Goal: Information Seeking & Learning: Check status

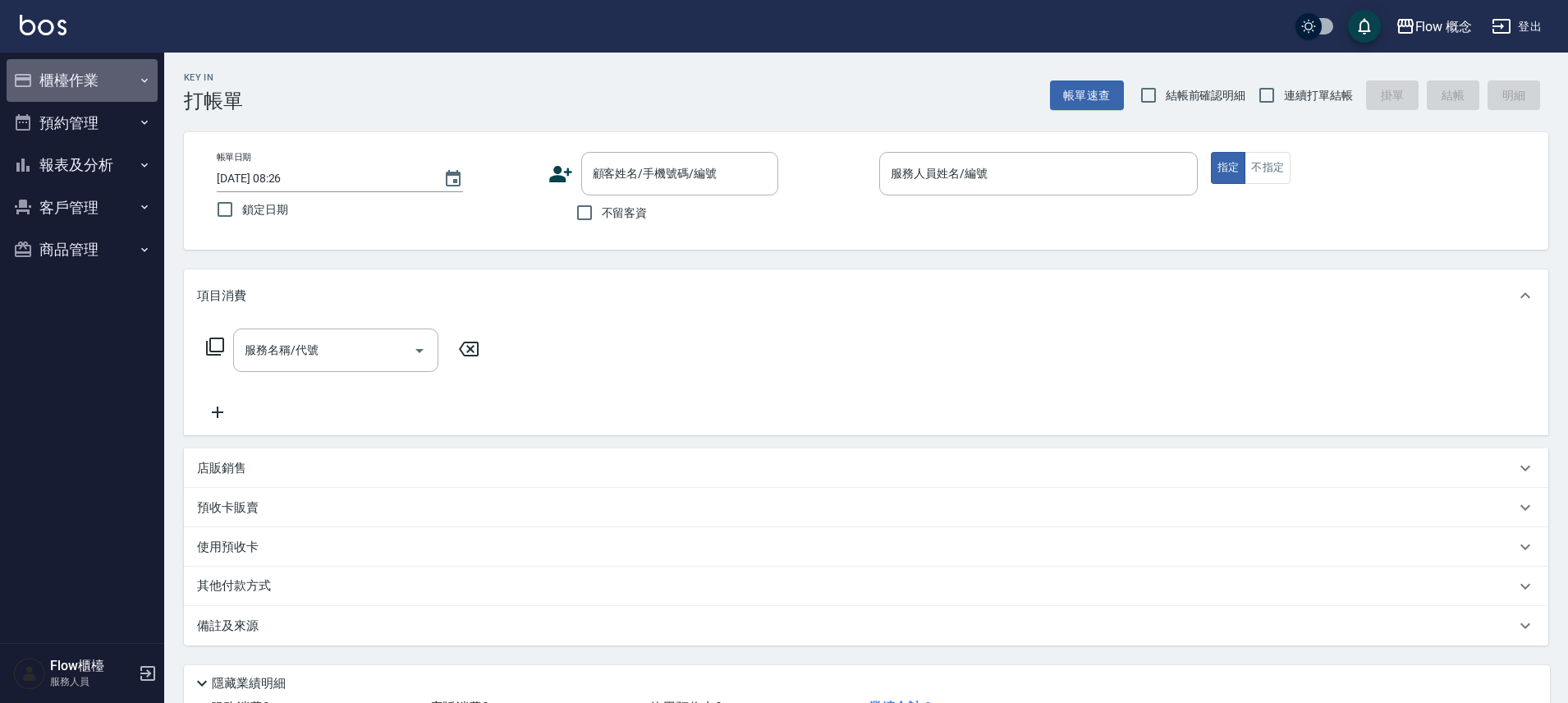
click at [80, 78] on button "櫃檯作業" at bounding box center [82, 80] width 151 height 43
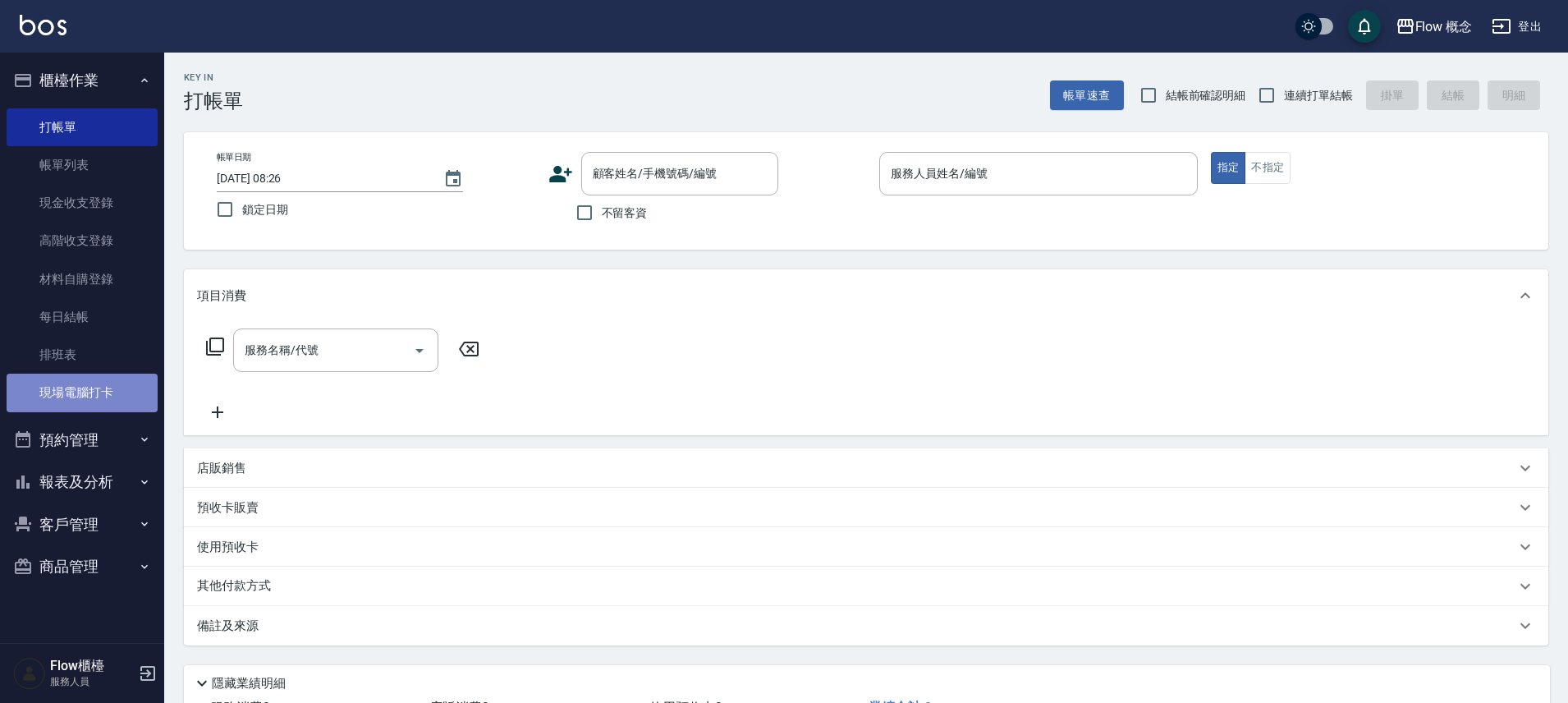
click at [115, 392] on link "現場電腦打卡" at bounding box center [82, 393] width 151 height 38
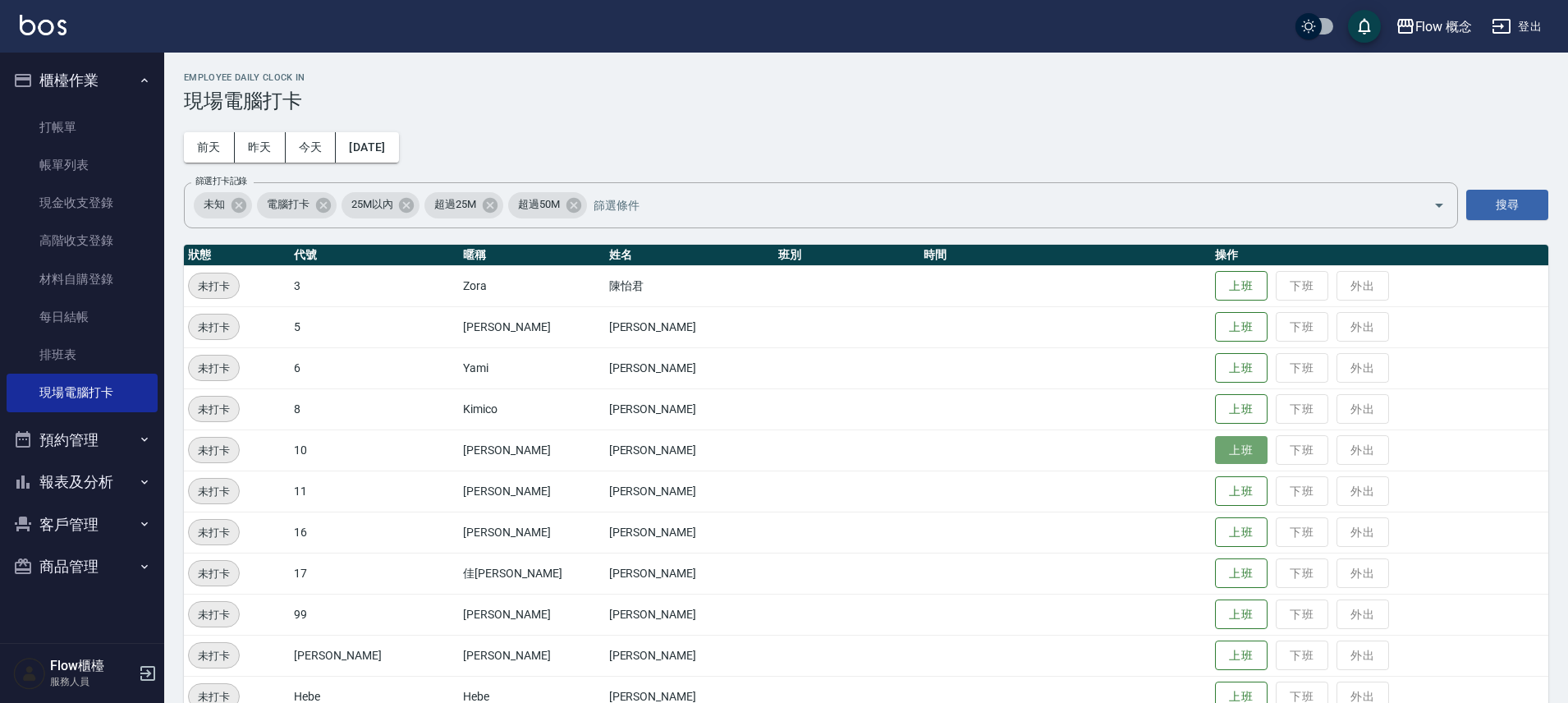
click at [1215, 445] on button "上班" at bounding box center [1241, 450] width 53 height 29
click at [1215, 322] on button "上班" at bounding box center [1241, 327] width 53 height 29
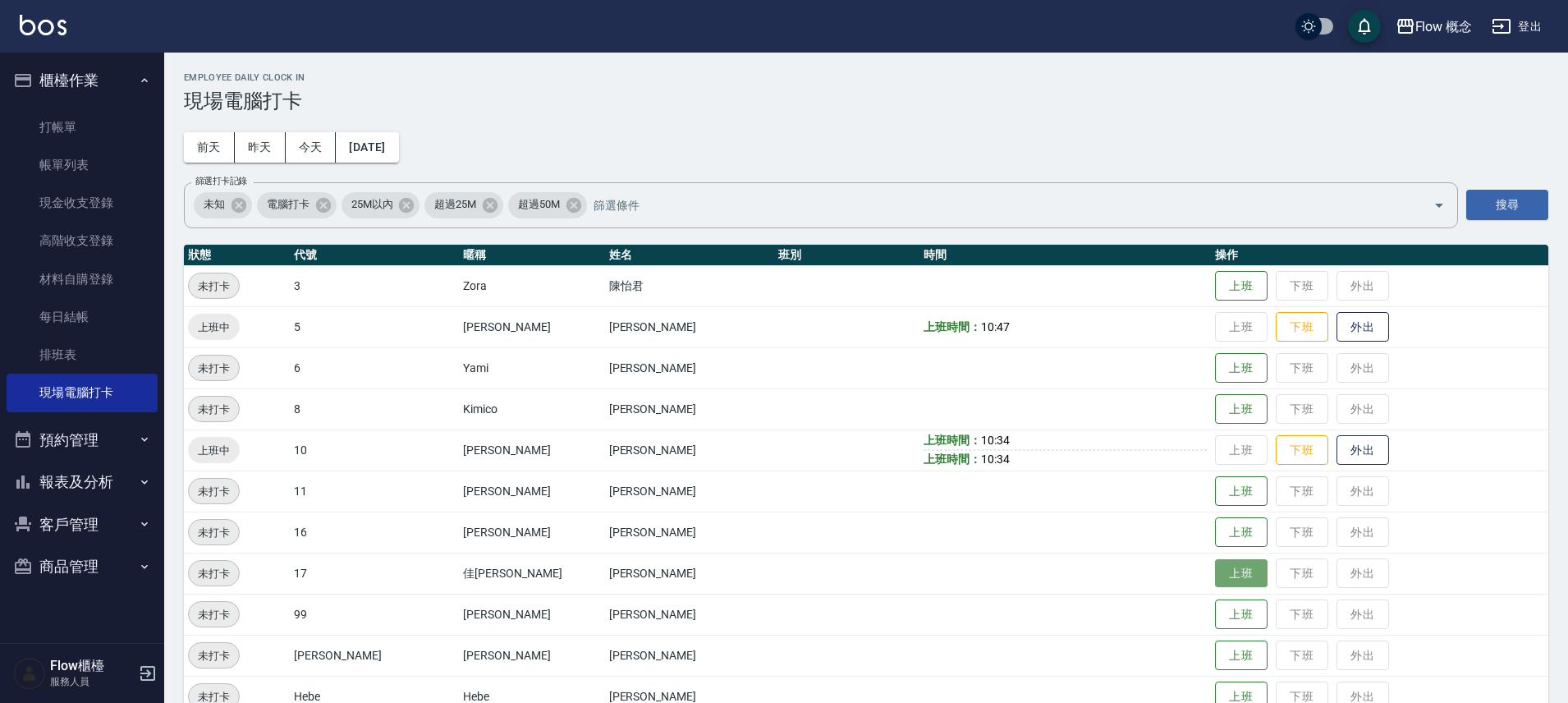
click at [1215, 577] on button "上班" at bounding box center [1241, 573] width 53 height 29
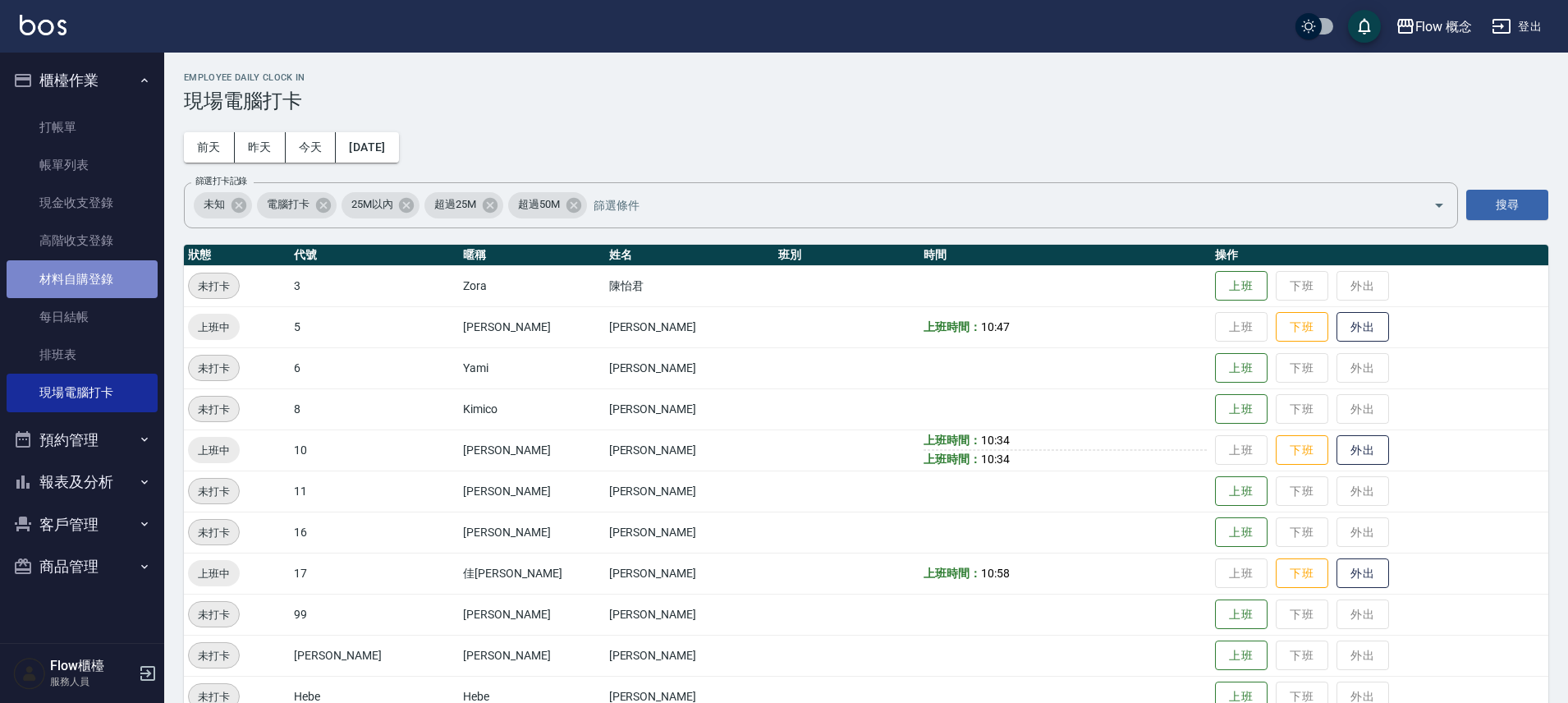
click at [99, 278] on link "材料自購登錄" at bounding box center [82, 279] width 151 height 38
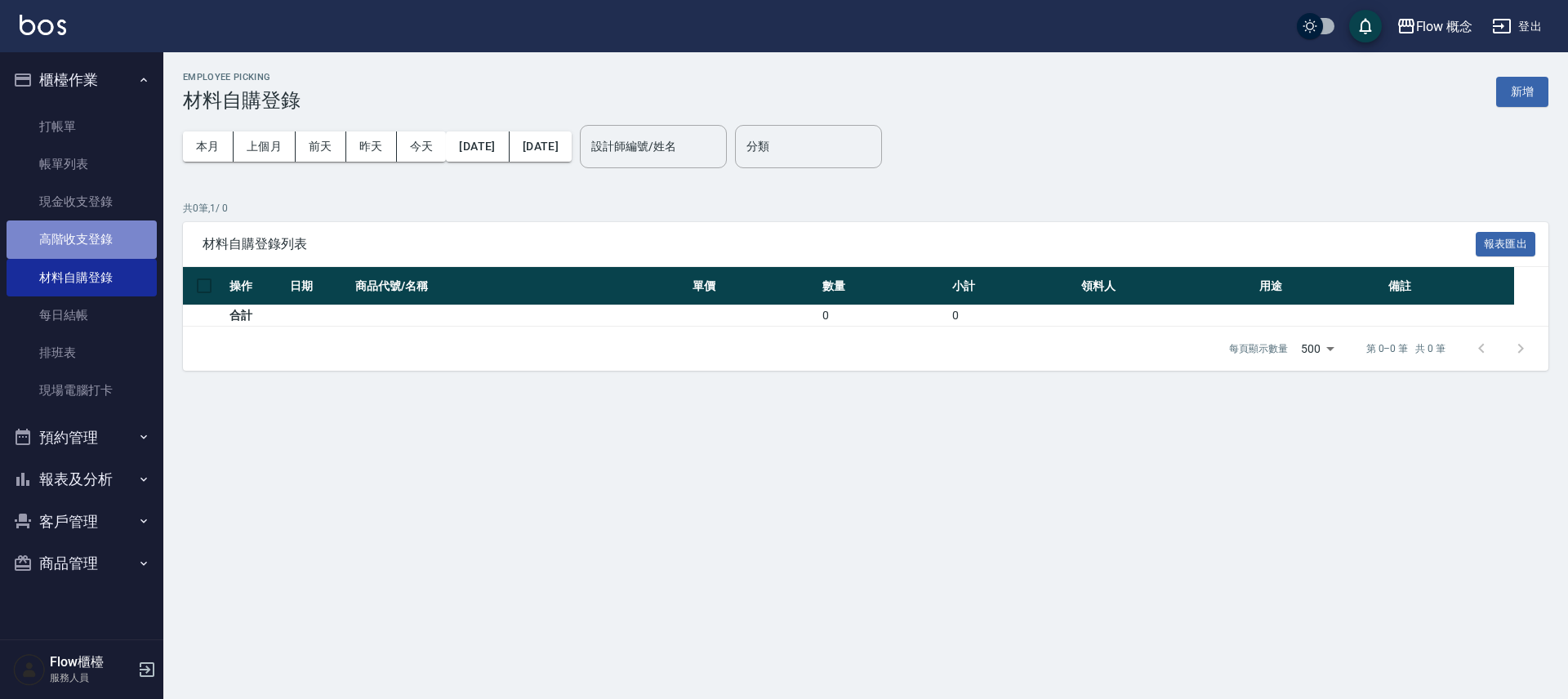
click at [61, 241] on link "高階收支登錄" at bounding box center [82, 239] width 150 height 38
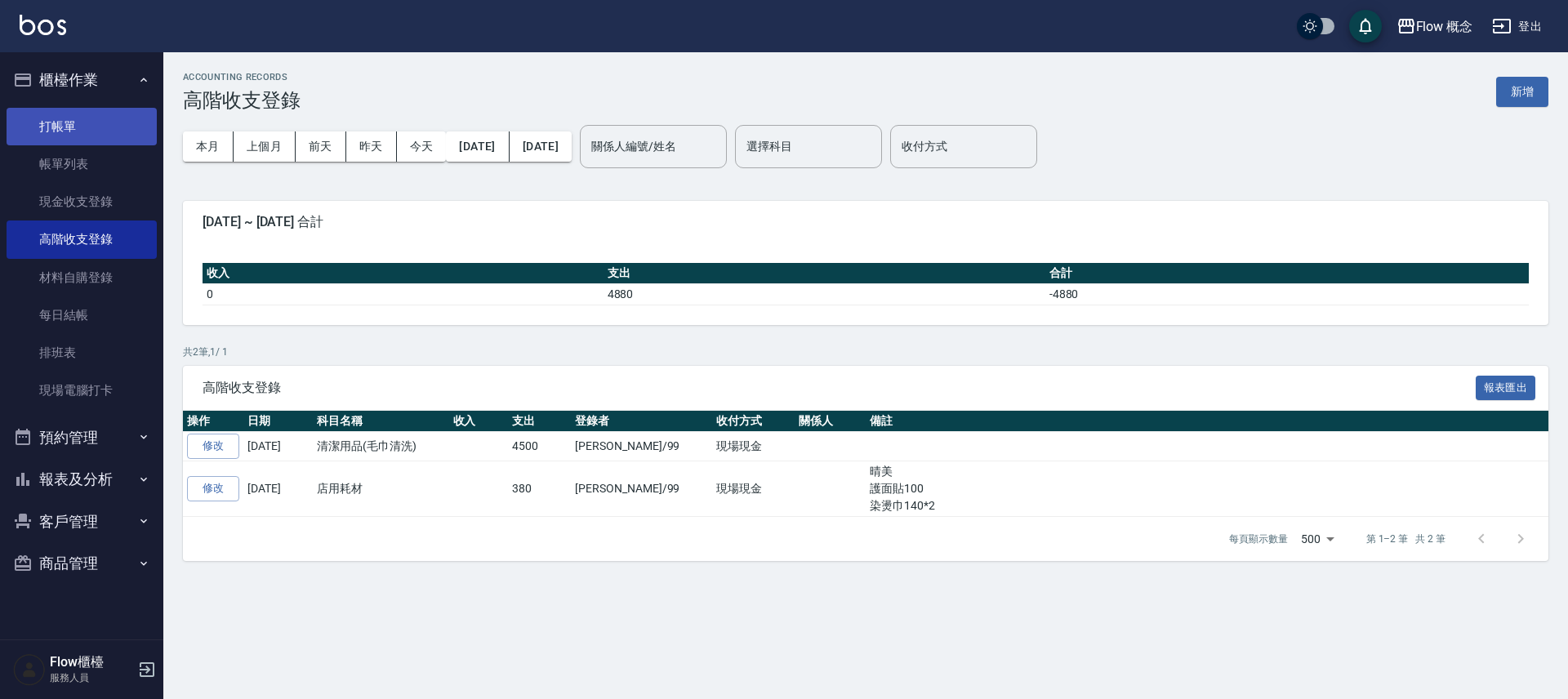
click at [73, 132] on link "打帳單" at bounding box center [82, 127] width 150 height 38
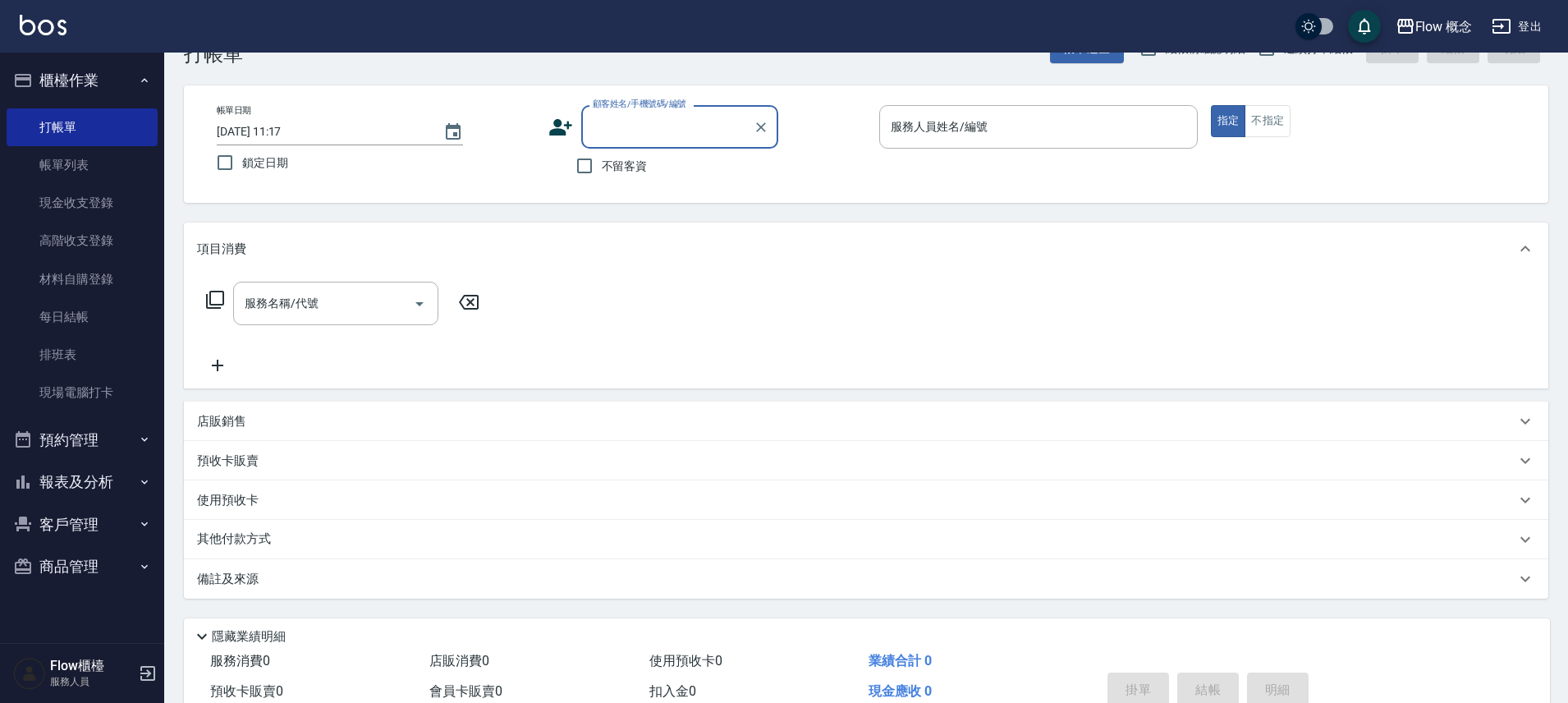
scroll to position [128, 0]
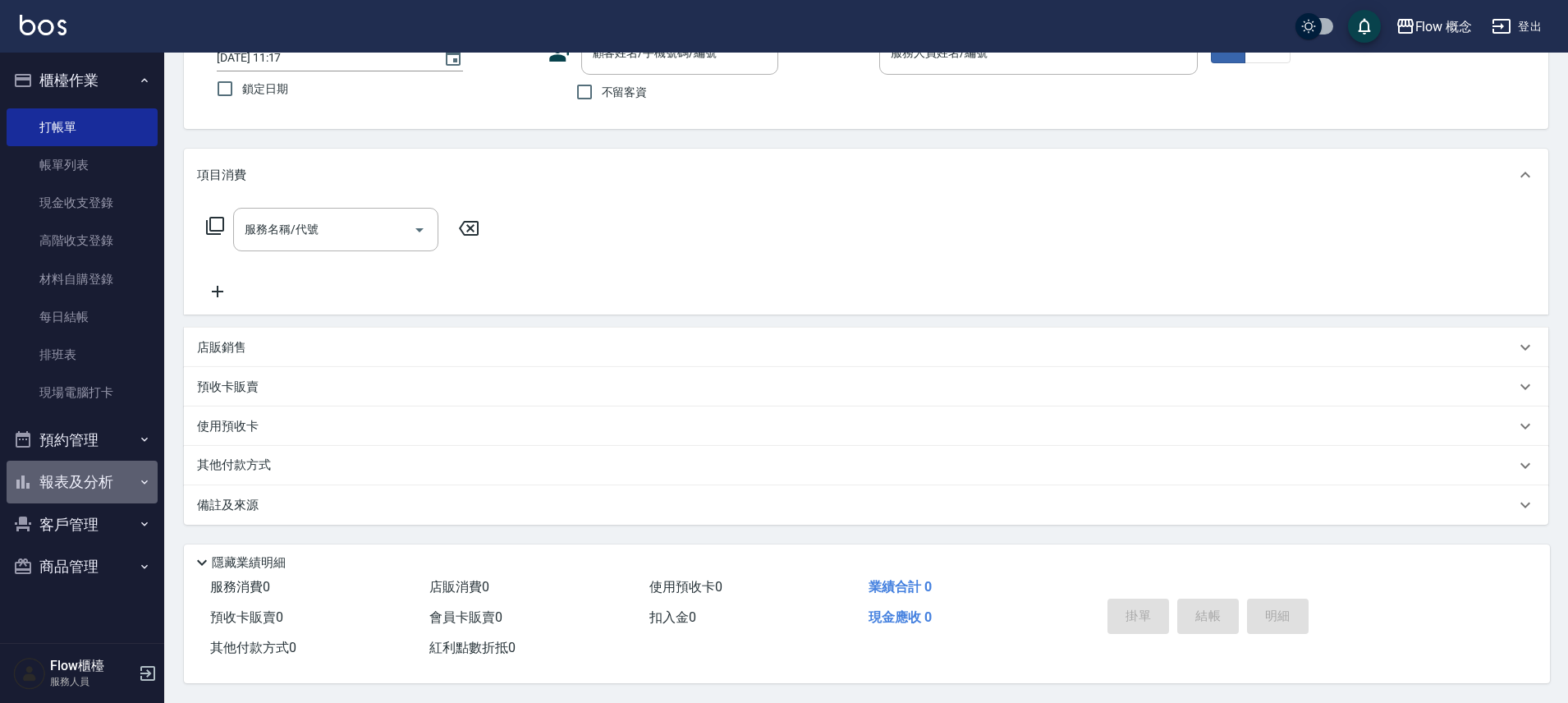
click at [92, 487] on button "報表及分析" at bounding box center [82, 482] width 151 height 43
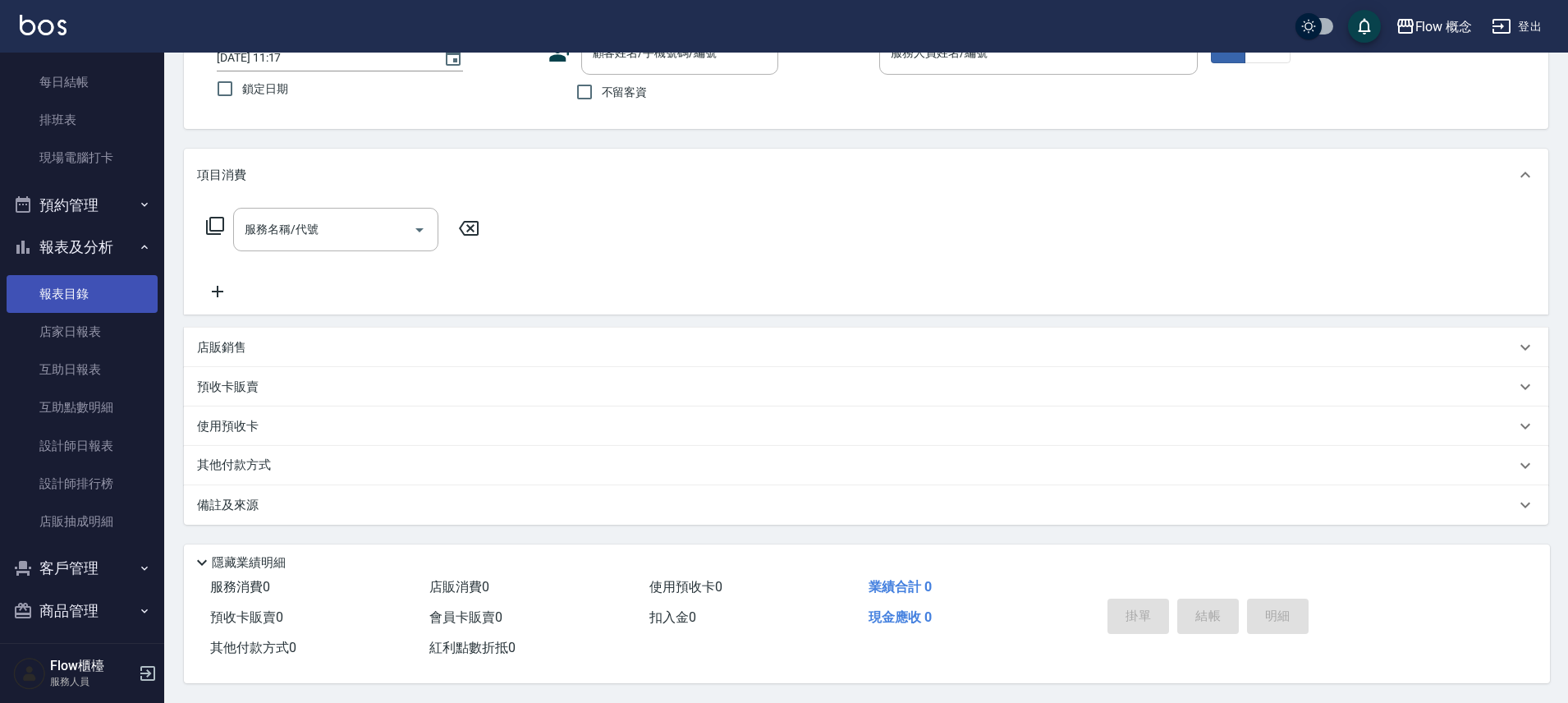
scroll to position [243, 0]
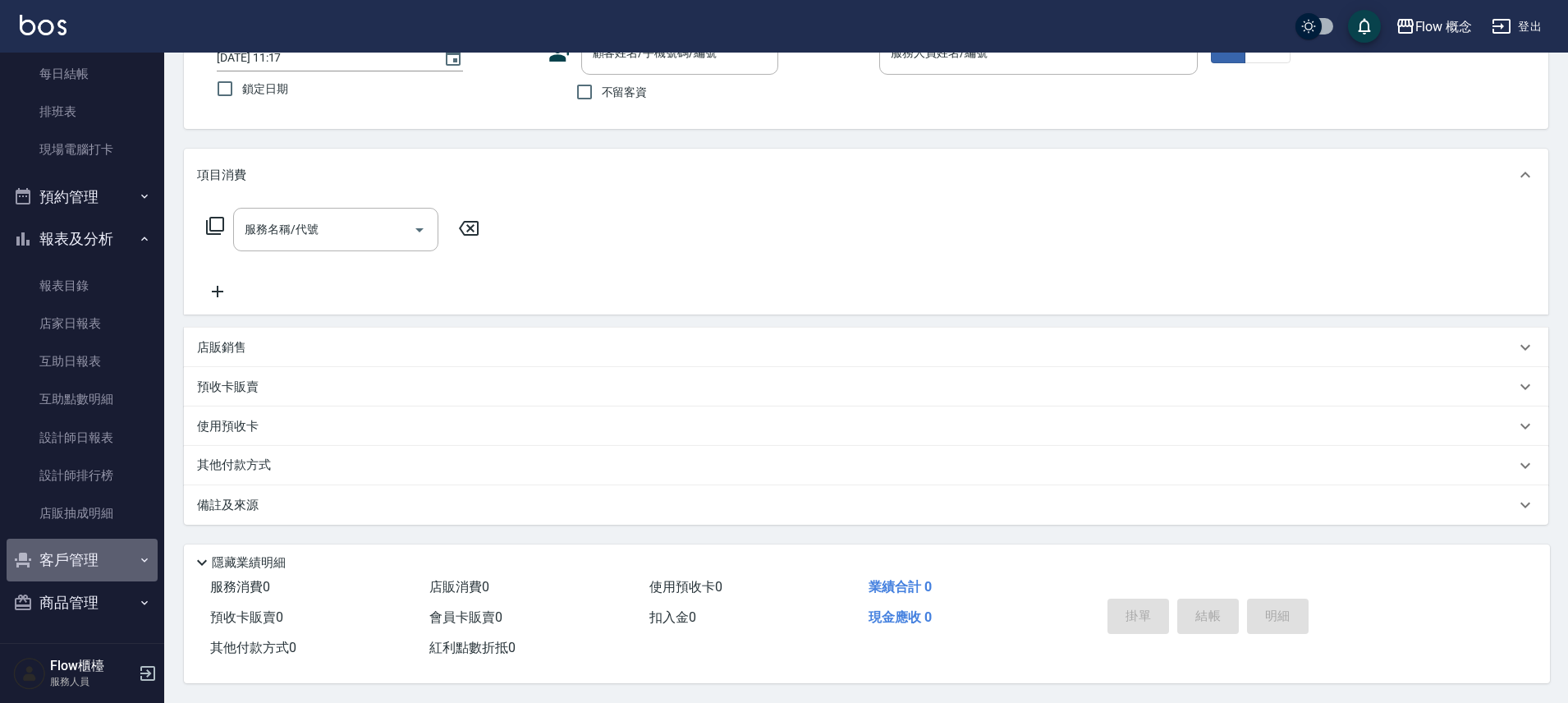
click at [95, 563] on button "客戶管理" at bounding box center [82, 560] width 151 height 43
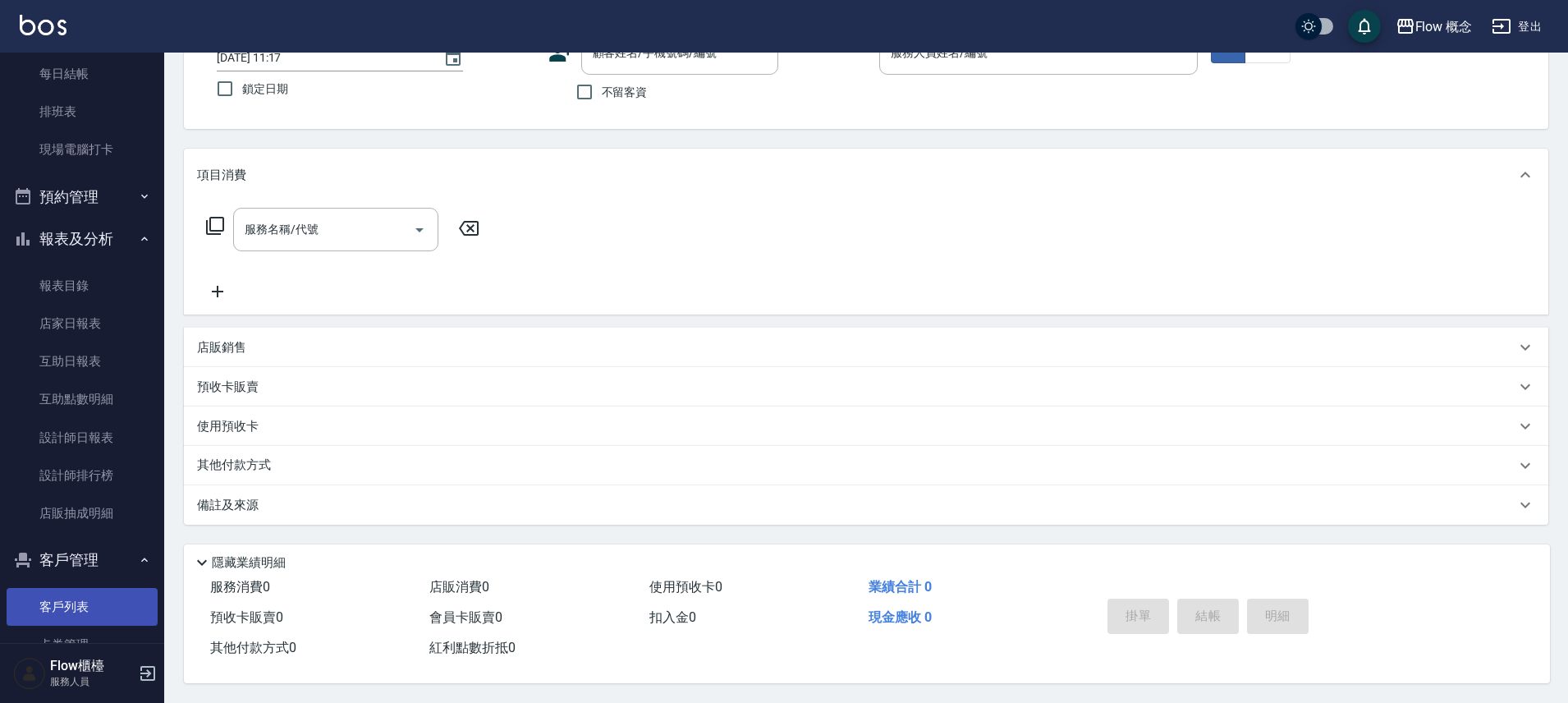
click at [88, 599] on link "客戶列表" at bounding box center [82, 607] width 151 height 38
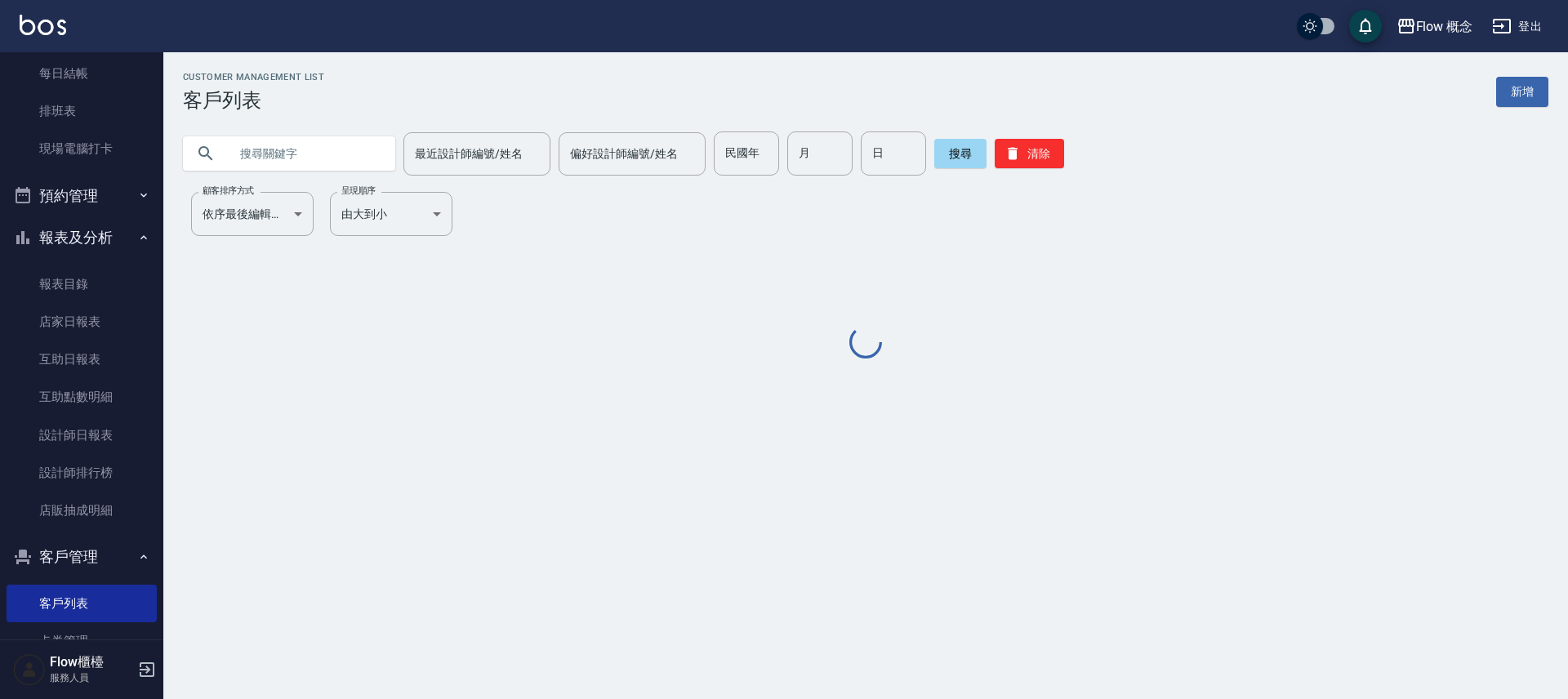
click at [306, 148] on input "text" at bounding box center [306, 154] width 154 height 44
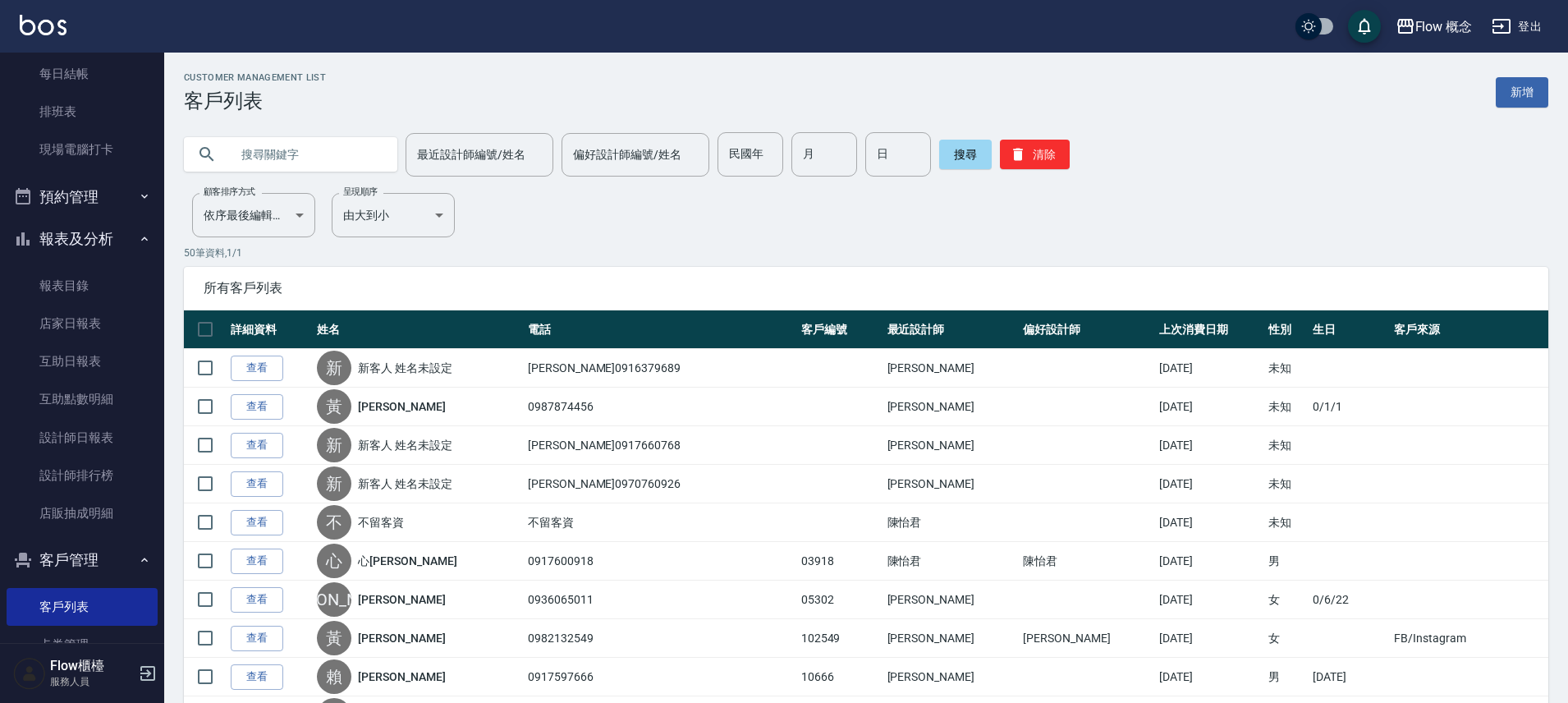
paste input "咨穎"
type input "咨穎"
click at [971, 152] on button "搜尋" at bounding box center [966, 154] width 53 height 30
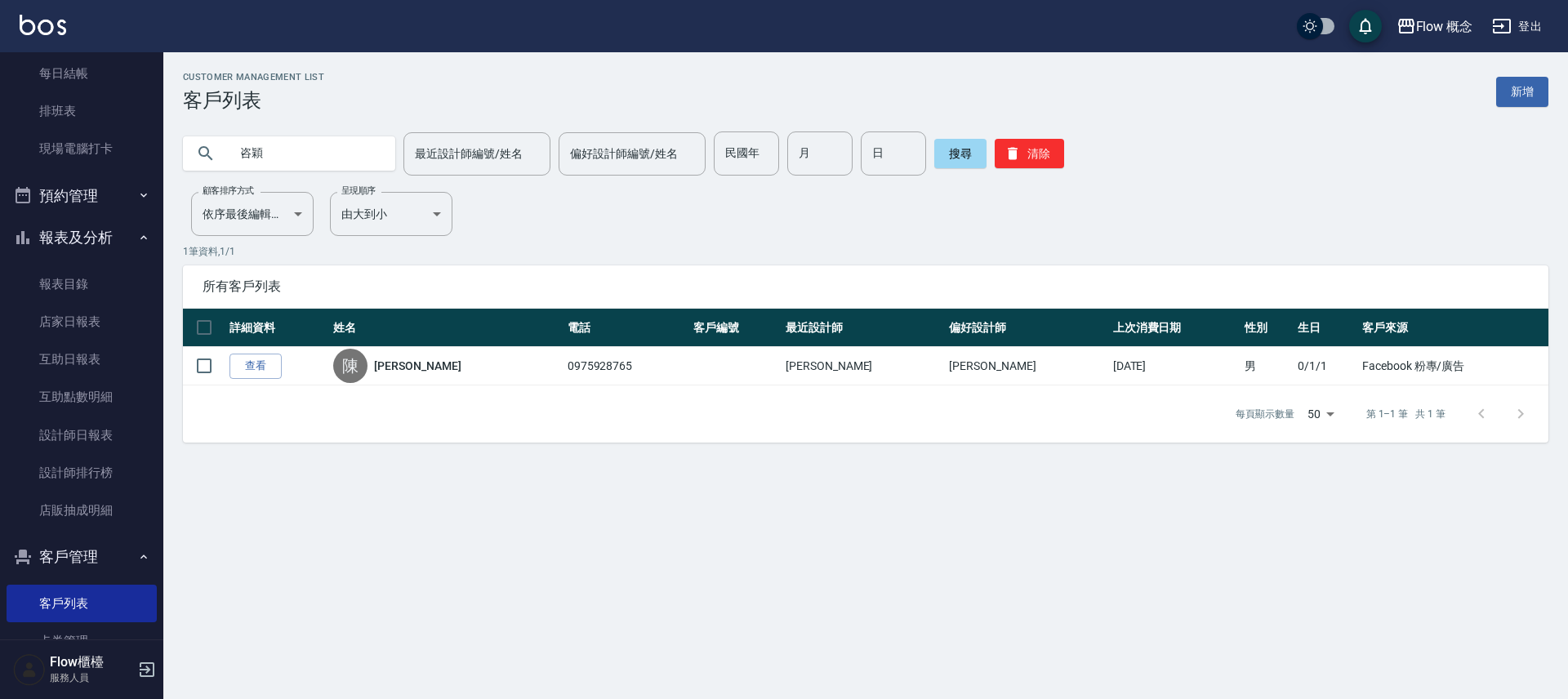
click at [270, 372] on link "查看" at bounding box center [256, 366] width 52 height 25
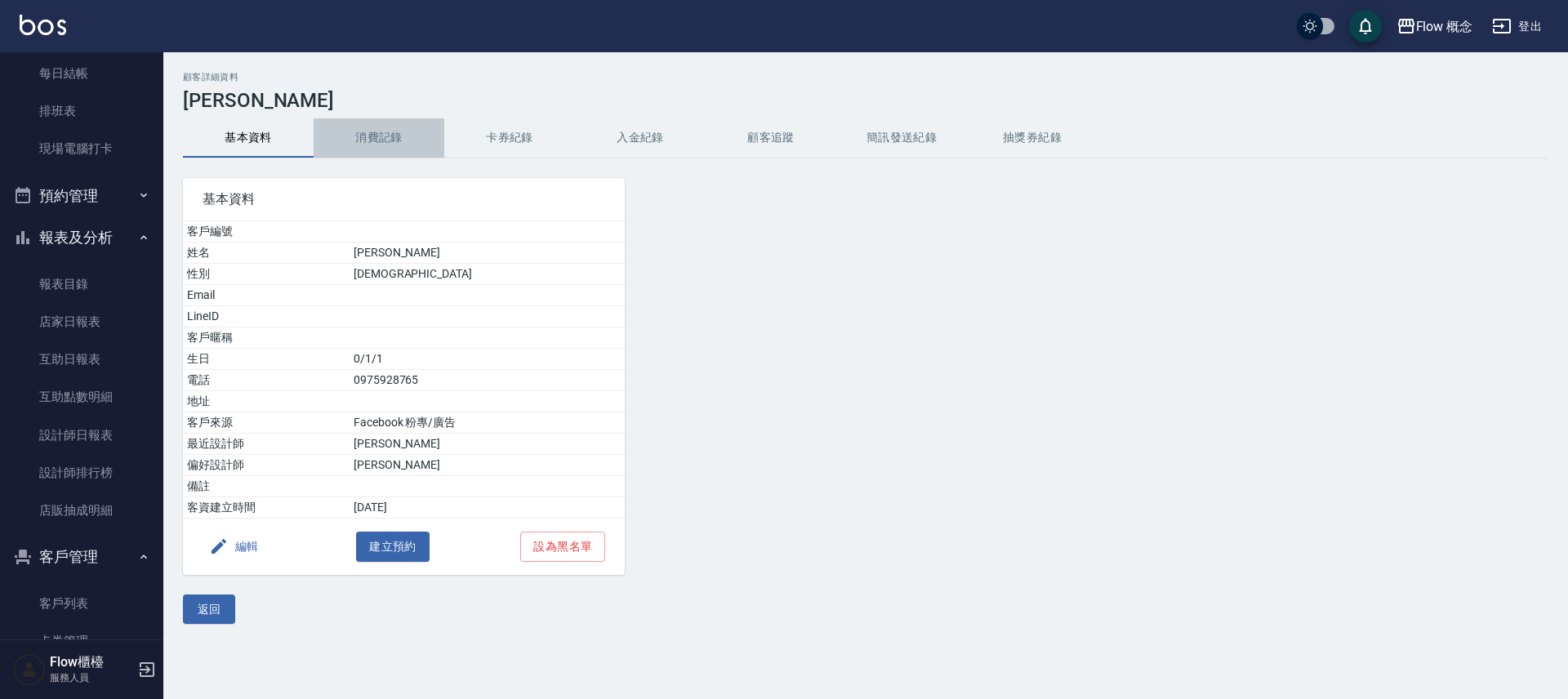
click at [400, 122] on button "消費記錄" at bounding box center [379, 138] width 131 height 39
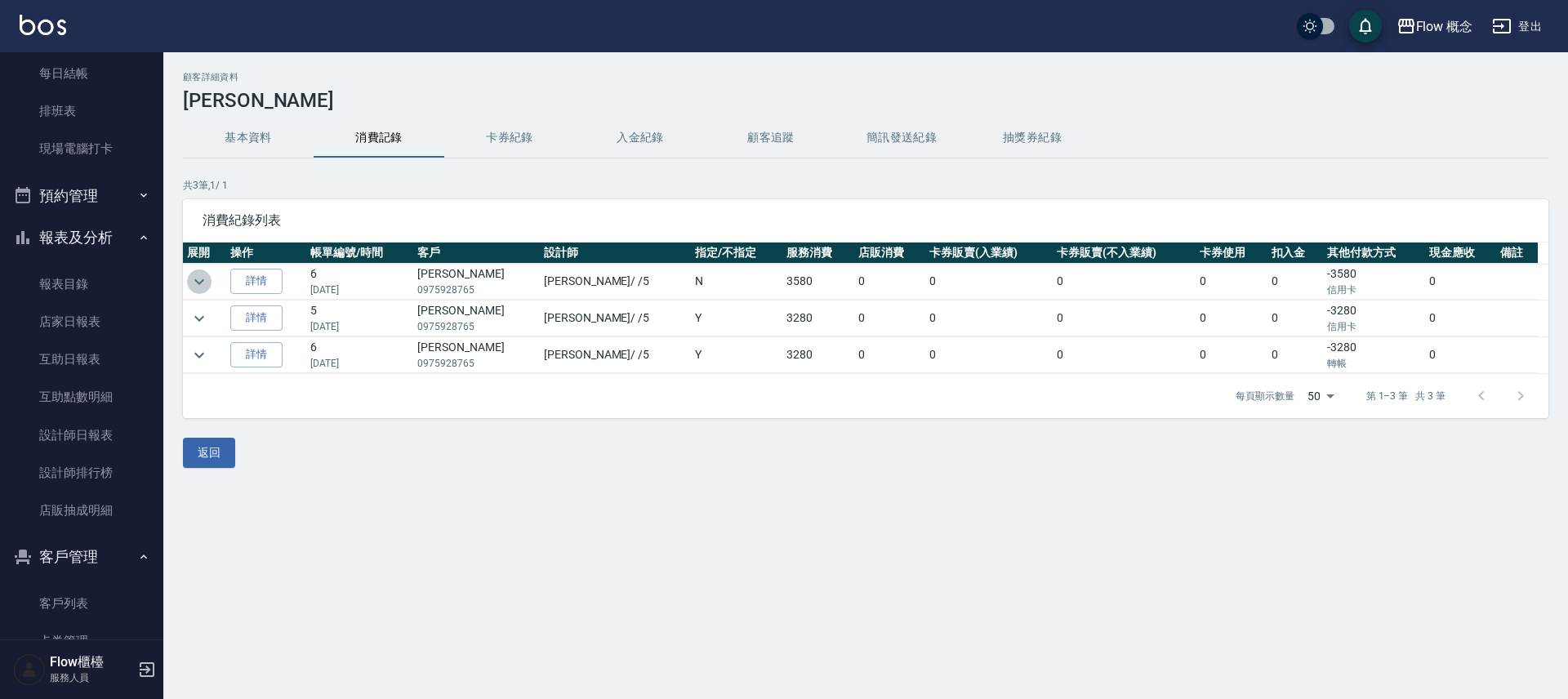
click at [206, 285] on icon "expand row" at bounding box center [199, 282] width 20 height 20
click at [205, 281] on icon "expand row" at bounding box center [199, 282] width 20 height 20
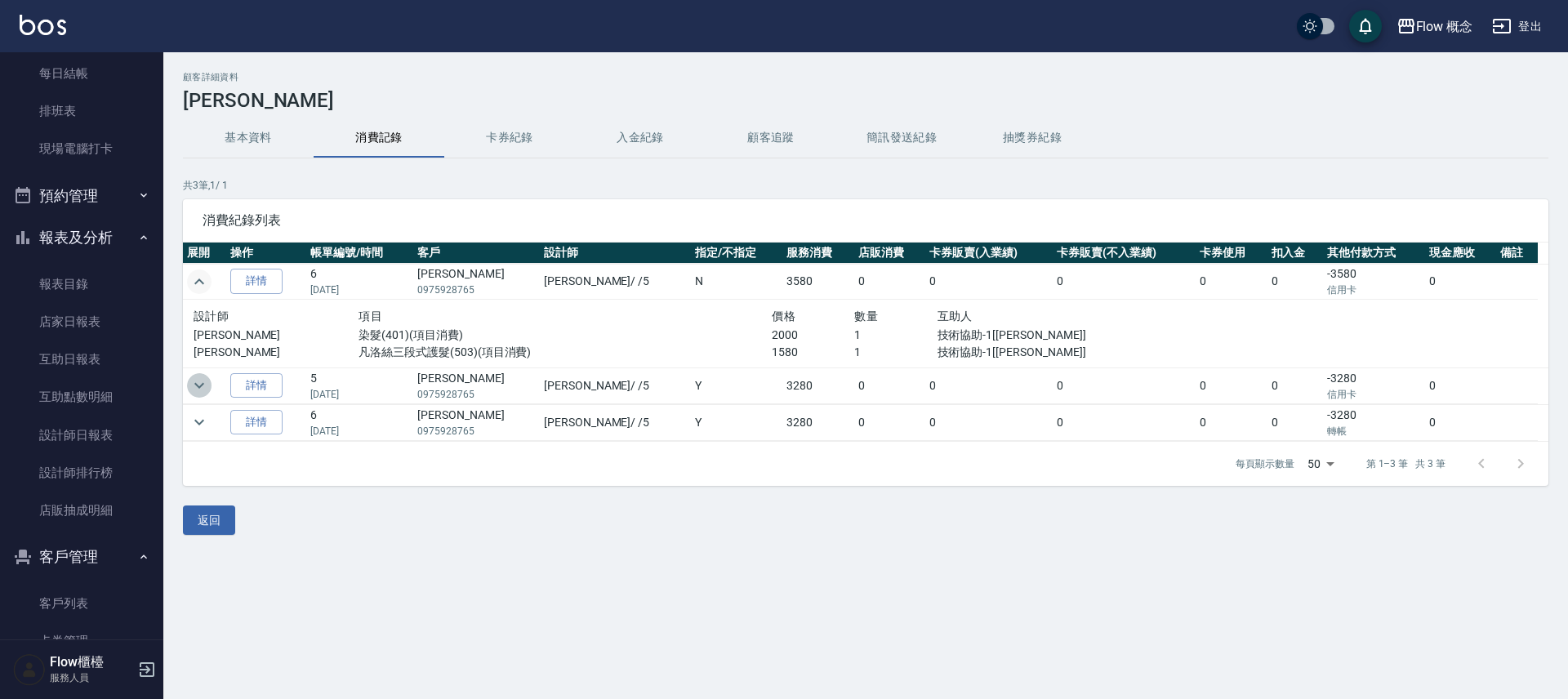
click at [193, 385] on icon "expand row" at bounding box center [199, 385] width 20 height 20
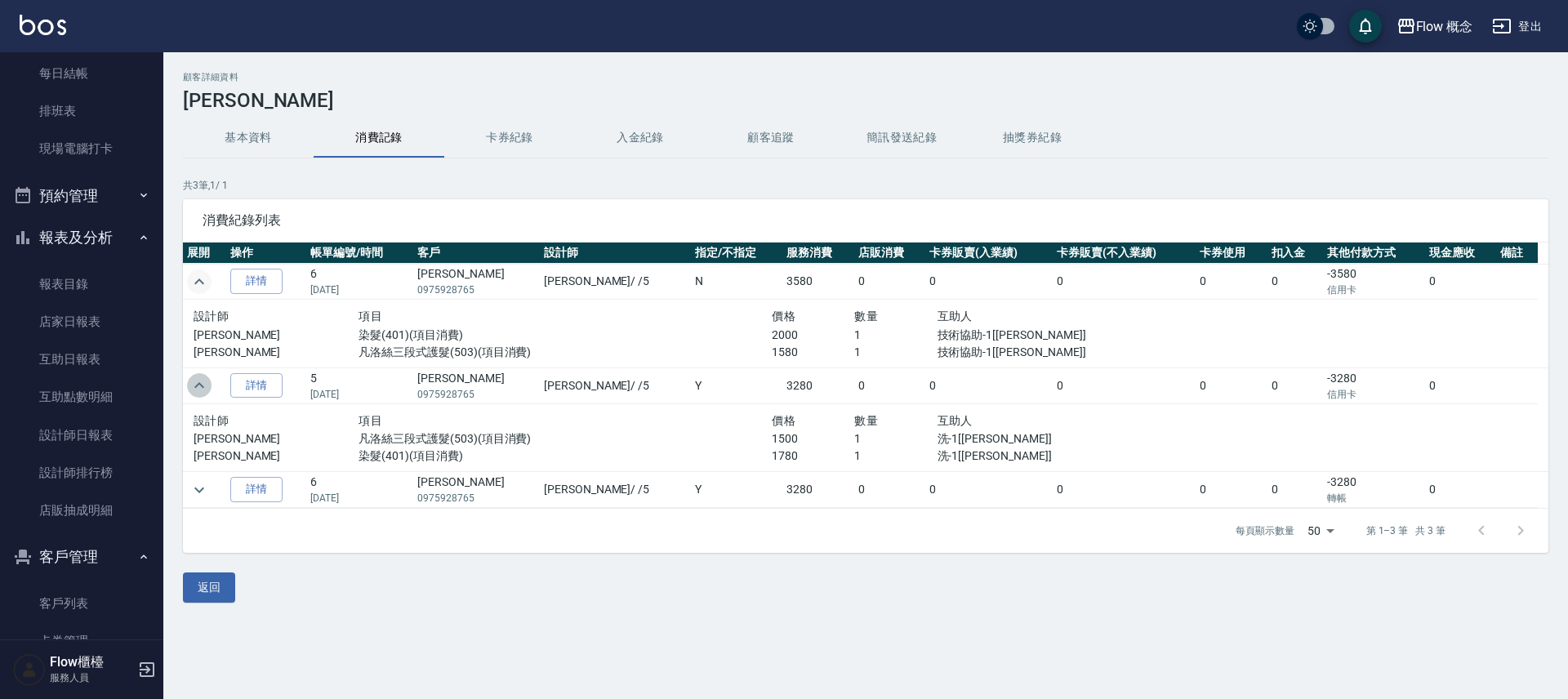
click at [193, 385] on icon "expand row" at bounding box center [199, 385] width 20 height 20
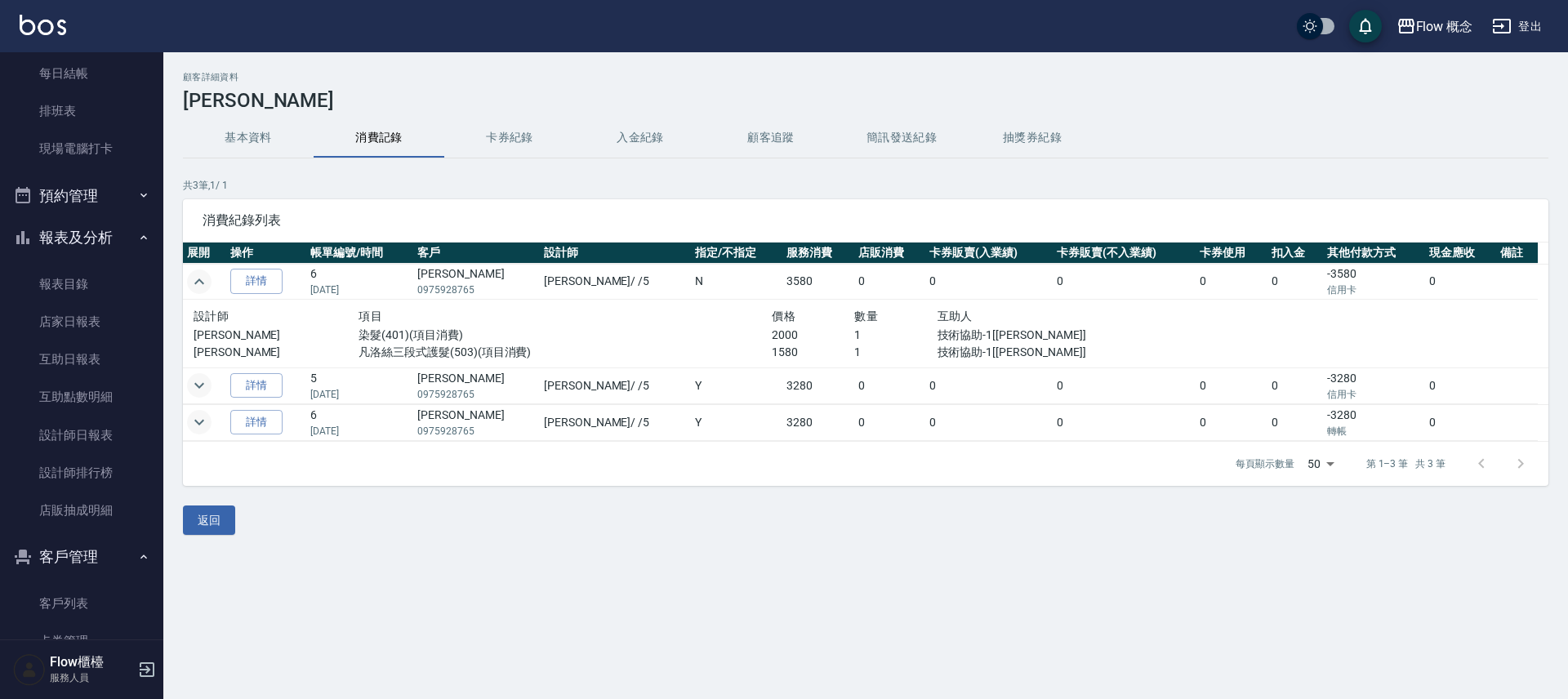
click at [201, 420] on icon "expand row" at bounding box center [199, 422] width 20 height 20
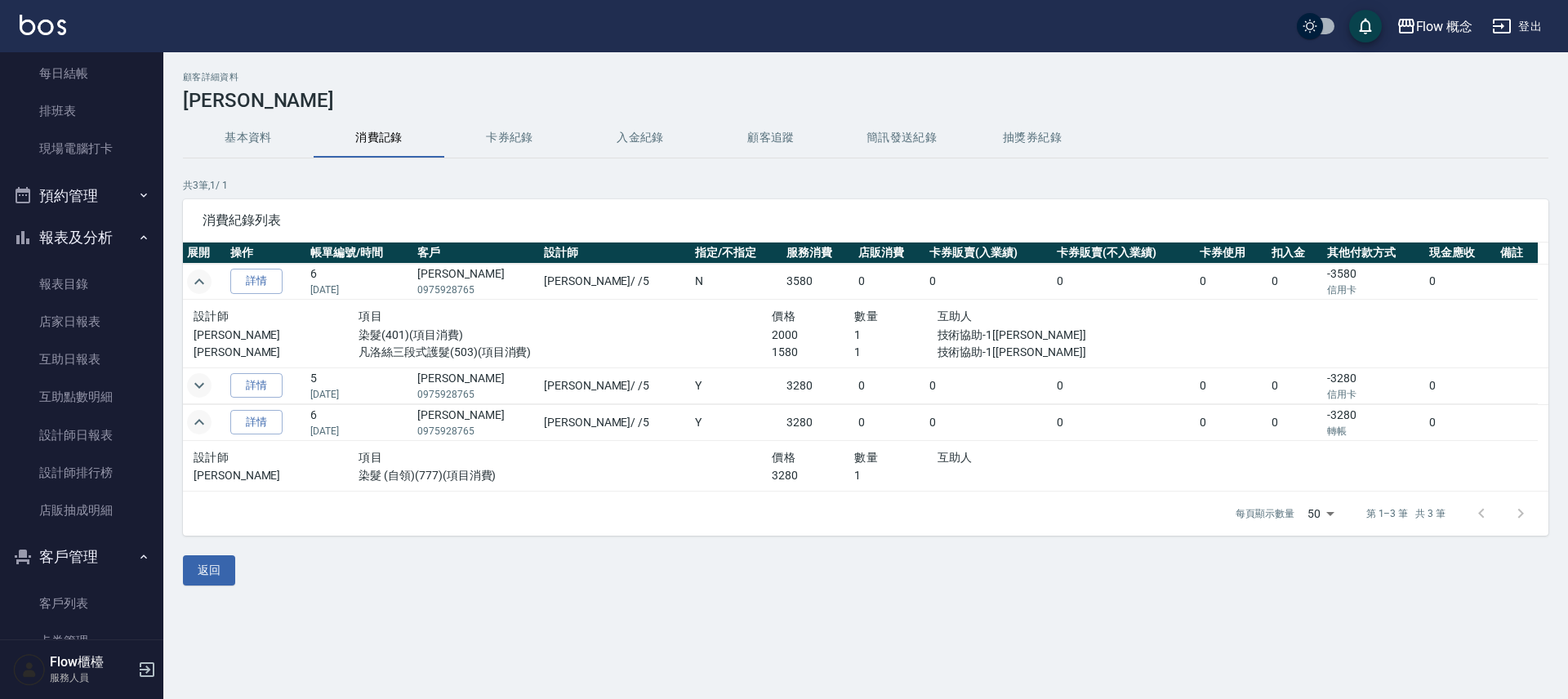
click at [201, 420] on icon "expand row" at bounding box center [199, 422] width 20 height 20
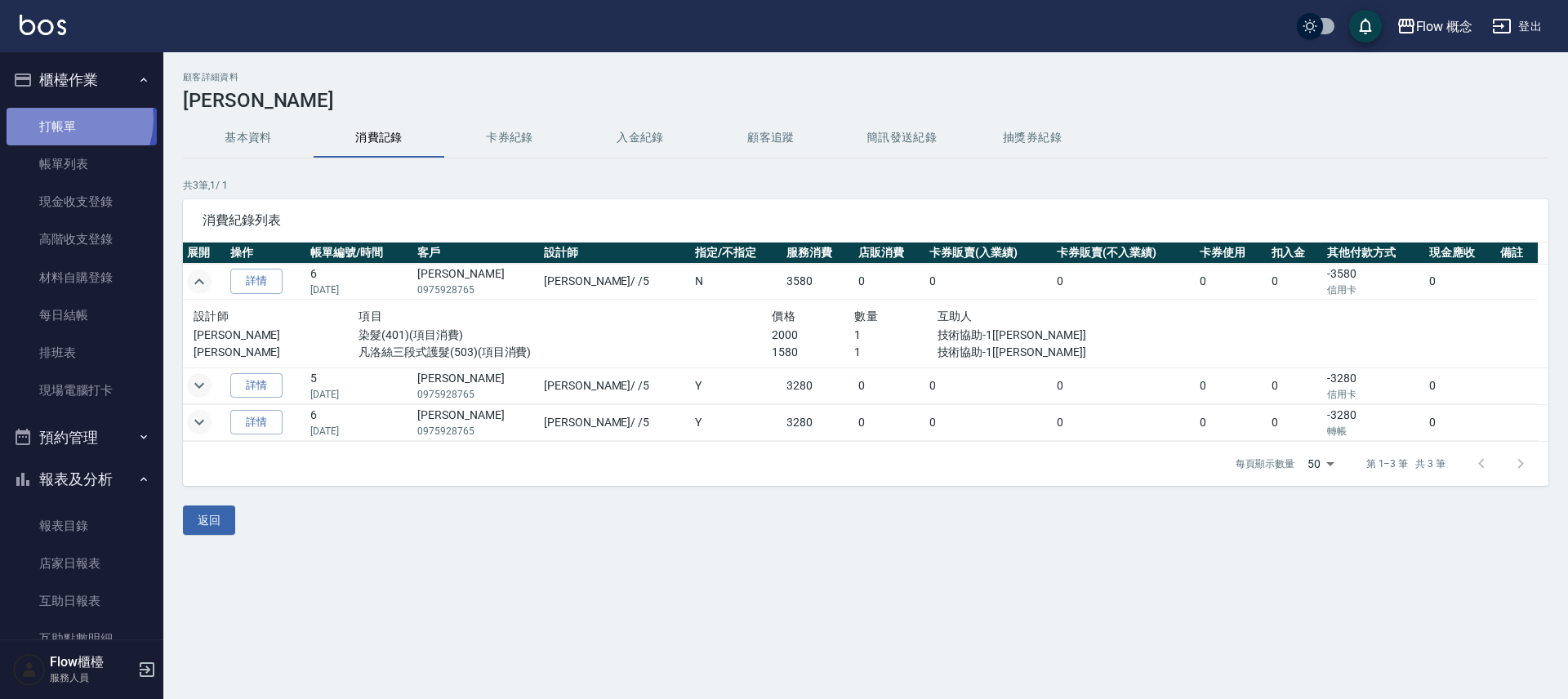
click at [69, 118] on link "打帳單" at bounding box center [82, 127] width 150 height 38
